Goal: Task Accomplishment & Management: Manage account settings

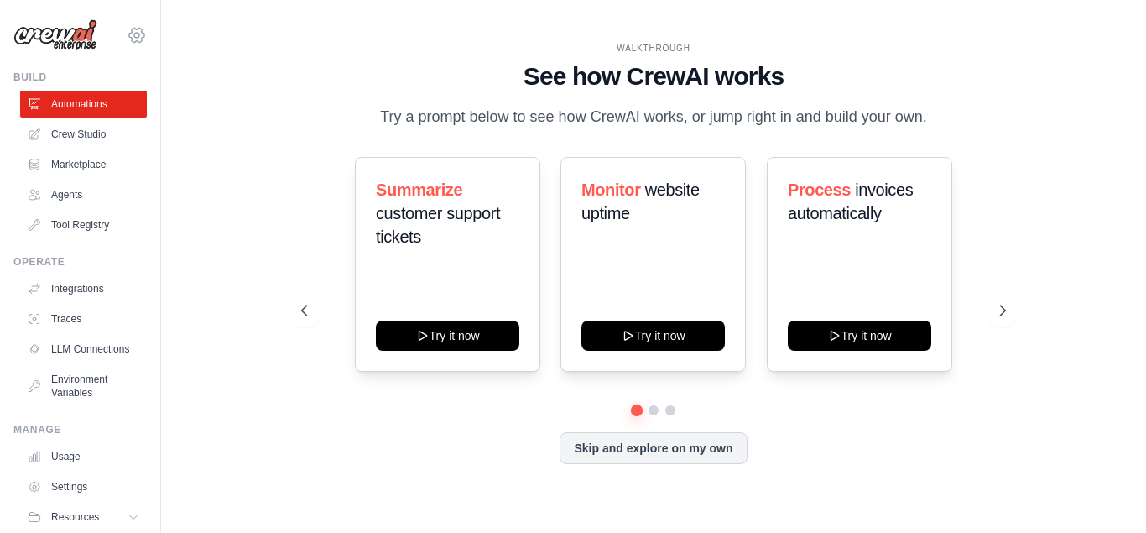
click at [139, 34] on icon at bounding box center [136, 35] width 5 height 5
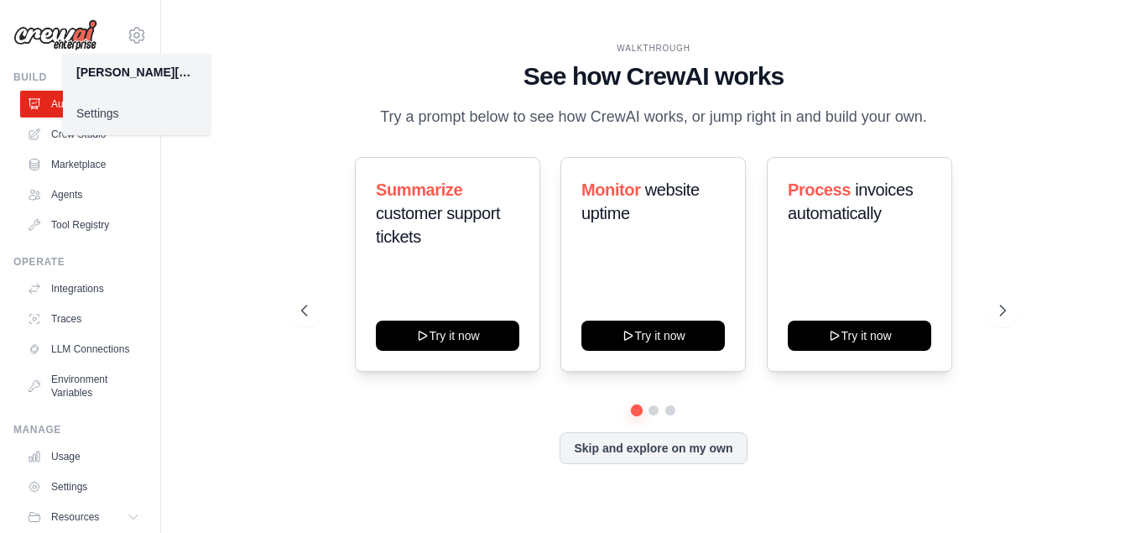
click at [134, 76] on div "[PERSON_NAME][EMAIL_ADDRESS][PERSON_NAME][DOMAIN_NAME]" at bounding box center [136, 72] width 121 height 17
click at [447, 119] on p "Try a prompt below to see how CrewAI works, or jump right in and build your own." at bounding box center [654, 117] width 564 height 24
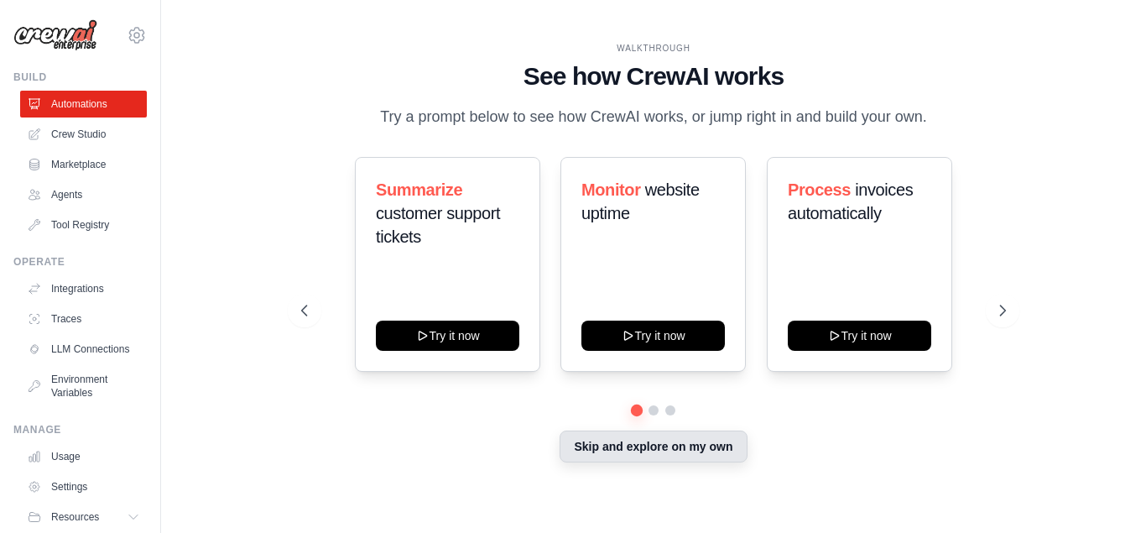
click at [732, 447] on button "Skip and explore on my own" at bounding box center [653, 447] width 187 height 32
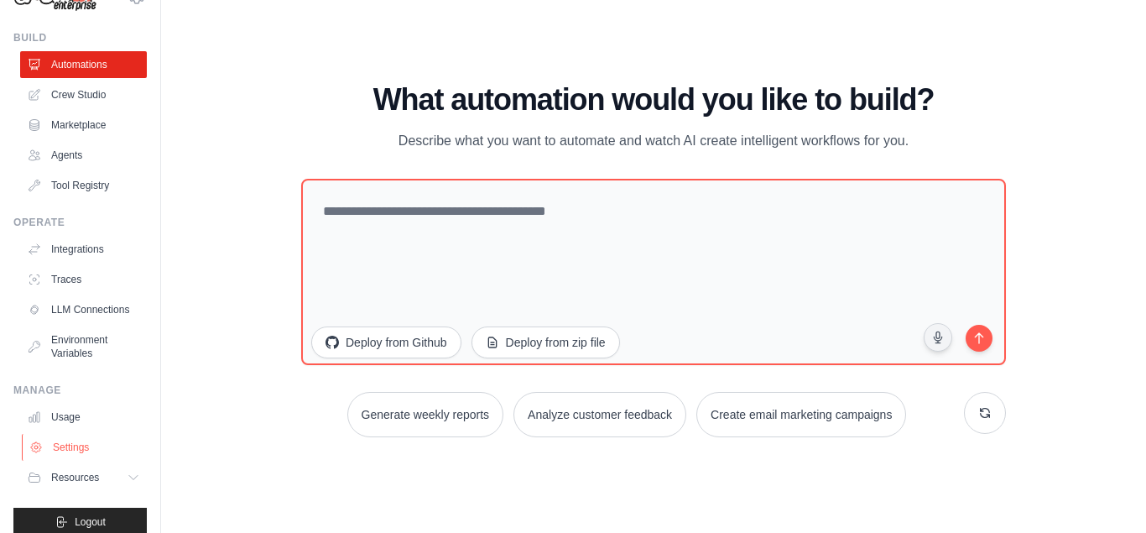
scroll to position [56, 0]
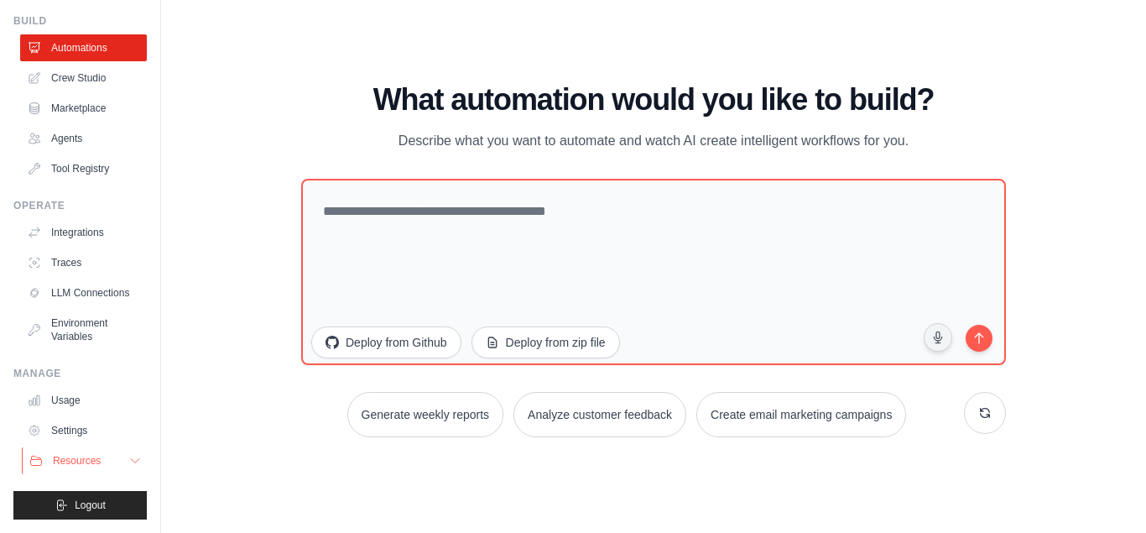
click at [107, 468] on button "Resources" at bounding box center [85, 460] width 127 height 27
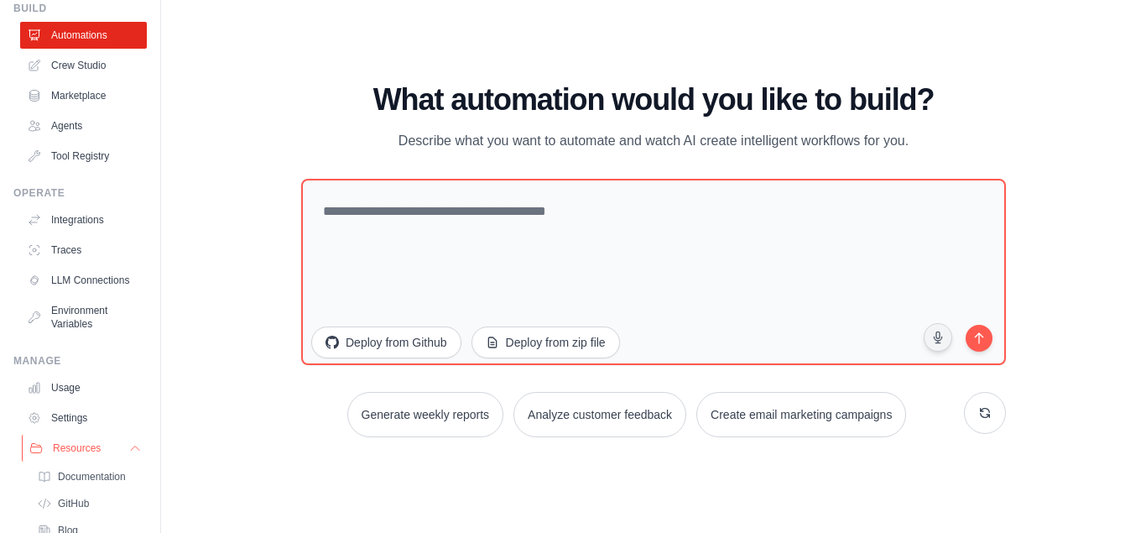
scroll to position [0, 0]
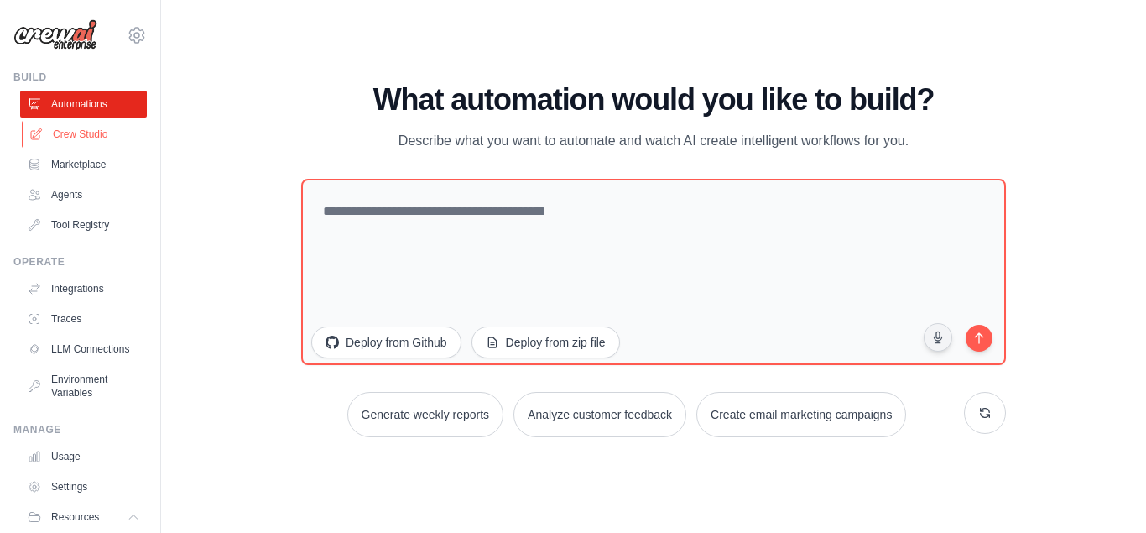
click at [79, 135] on link "Crew Studio" at bounding box center [85, 134] width 127 height 27
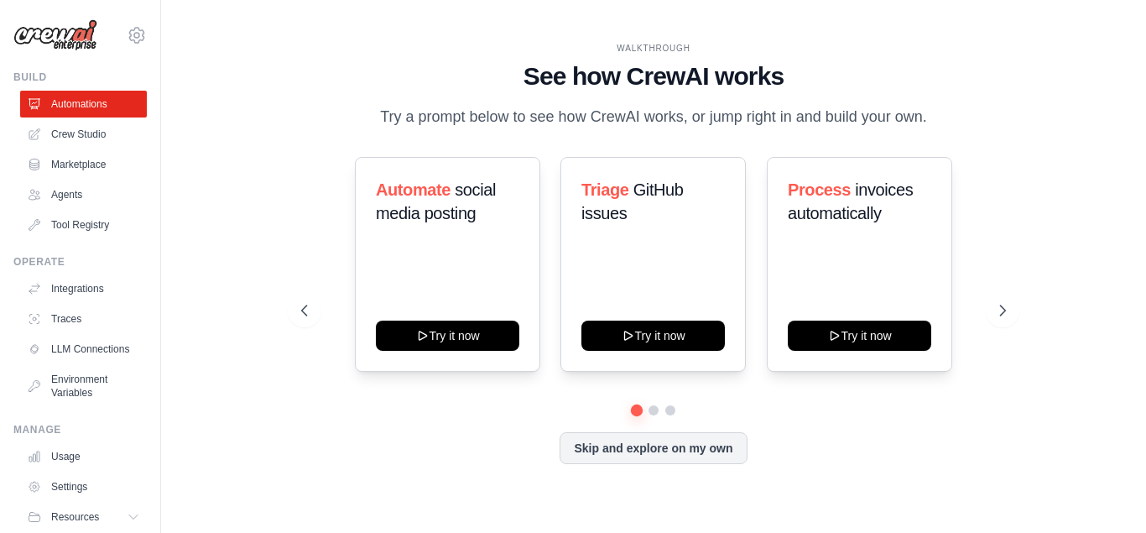
click at [72, 29] on img at bounding box center [55, 35] width 84 height 32
click at [75, 38] on img at bounding box center [55, 35] width 84 height 32
click at [135, 25] on icon at bounding box center [137, 35] width 20 height 20
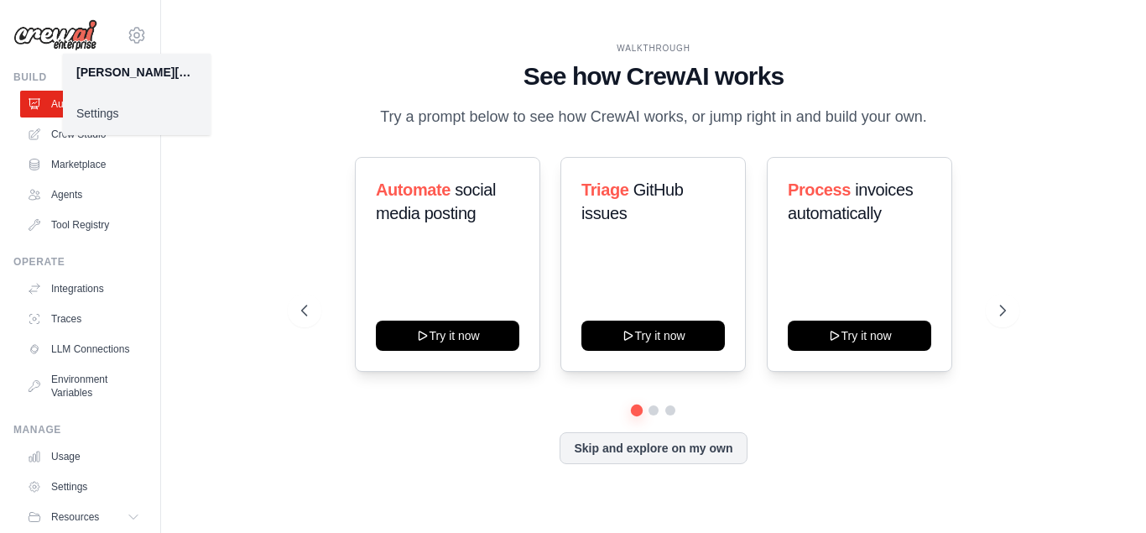
click at [130, 73] on div "[PERSON_NAME][EMAIL_ADDRESS][PERSON_NAME][DOMAIN_NAME]" at bounding box center [136, 72] width 121 height 17
click at [108, 112] on link "Settings" at bounding box center [137, 113] width 148 height 30
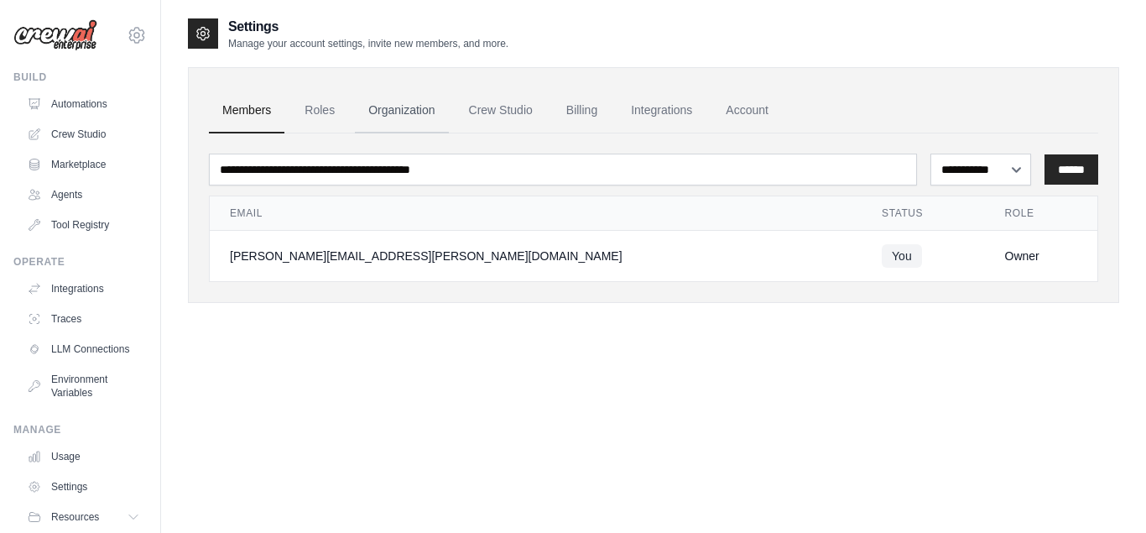
click at [387, 102] on link "Organization" at bounding box center [401, 110] width 93 height 45
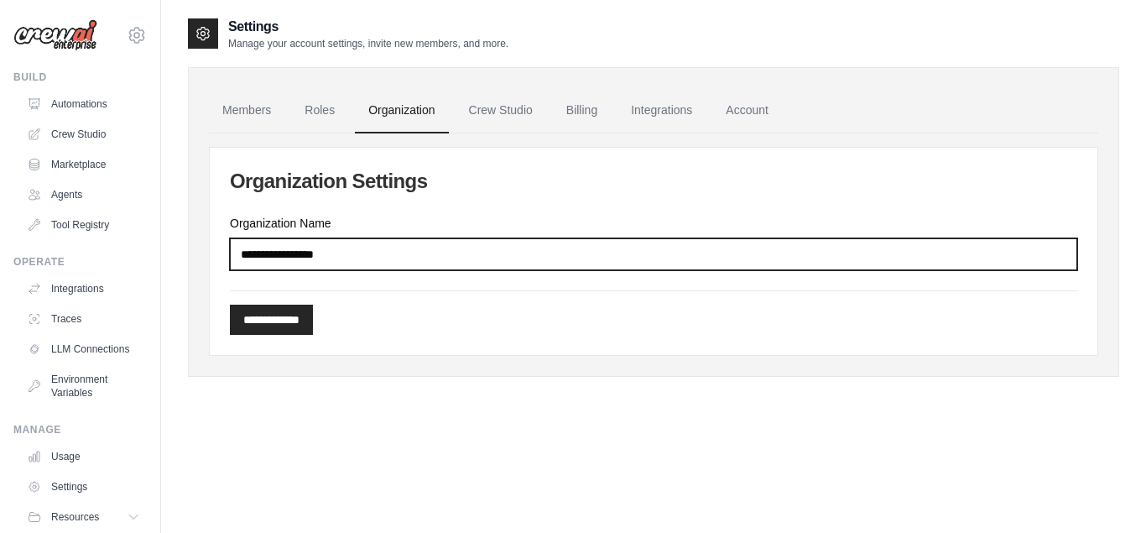
click at [357, 256] on input "Organization Name" at bounding box center [654, 254] width 848 height 32
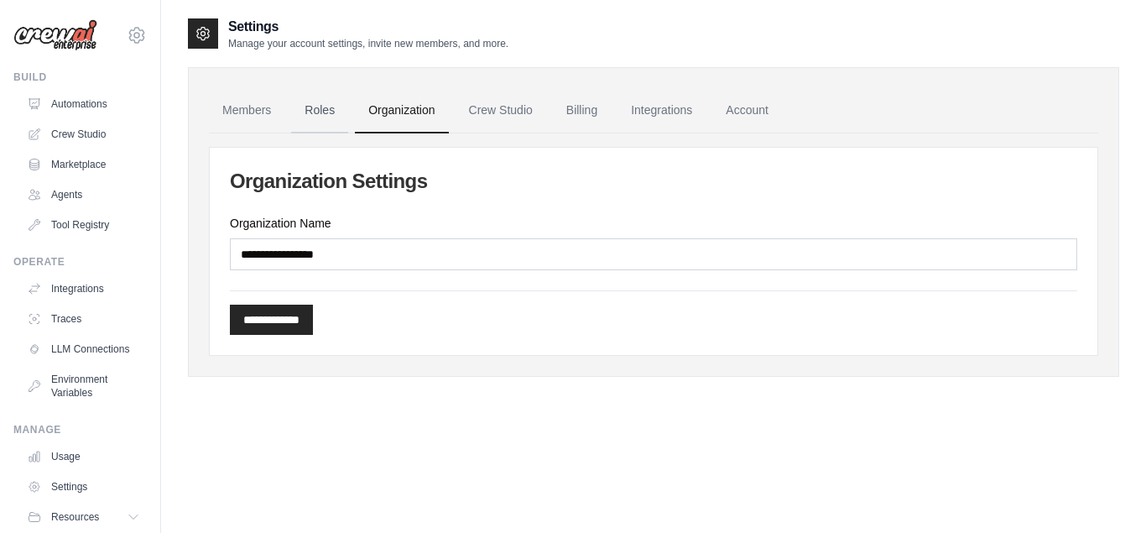
click at [320, 124] on link "Roles" at bounding box center [319, 110] width 57 height 45
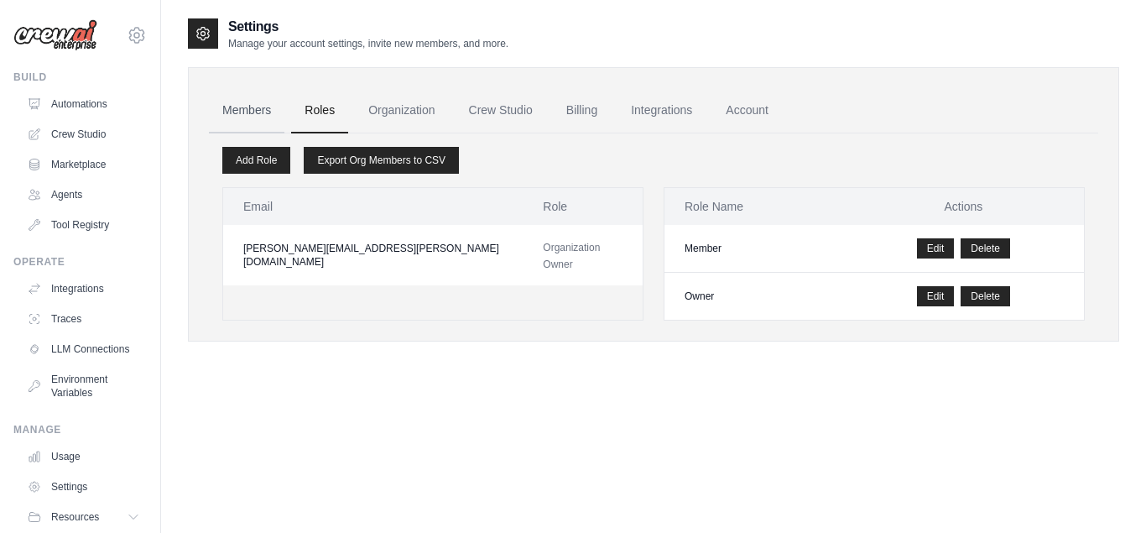
click at [259, 107] on link "Members" at bounding box center [247, 110] width 76 height 45
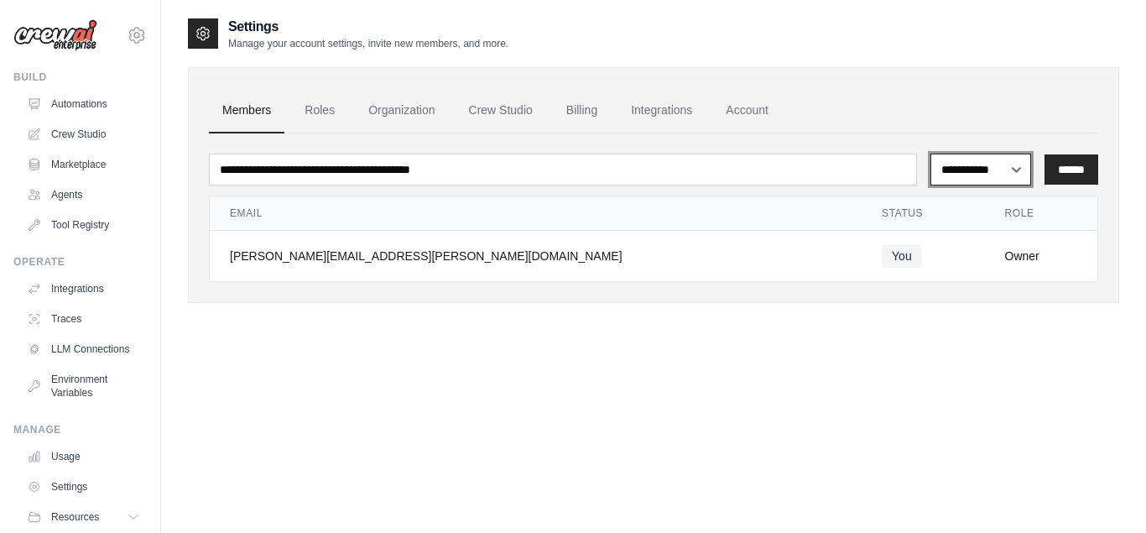
click at [931, 154] on select "**********" at bounding box center [981, 170] width 101 height 32
click at [973, 175] on select "**********" at bounding box center [981, 170] width 101 height 32
click at [303, 112] on link "Roles" at bounding box center [319, 110] width 57 height 45
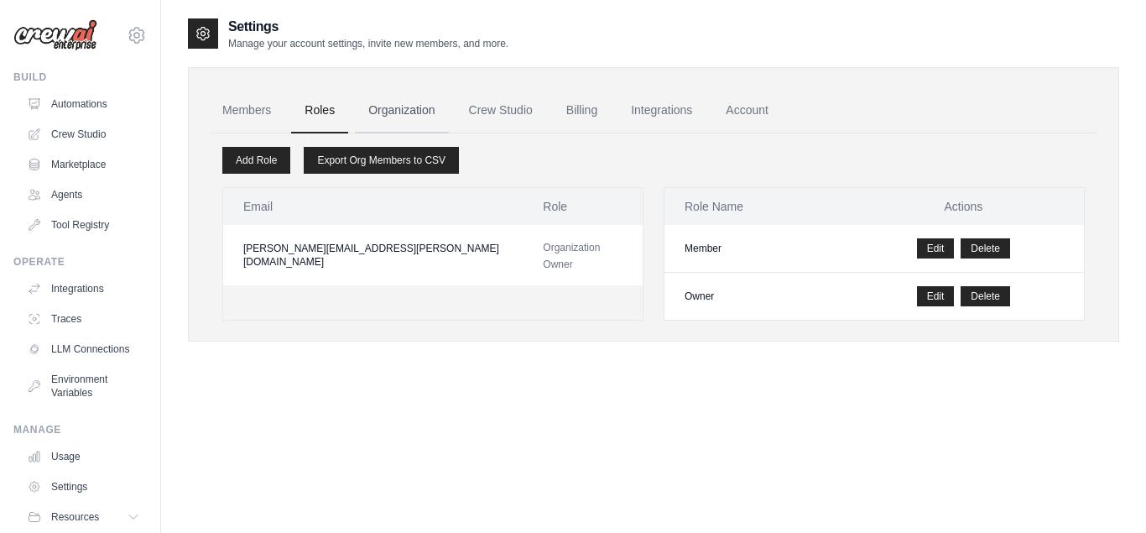
click at [387, 108] on link "Organization" at bounding box center [401, 110] width 93 height 45
